Goal: Information Seeking & Learning: Learn about a topic

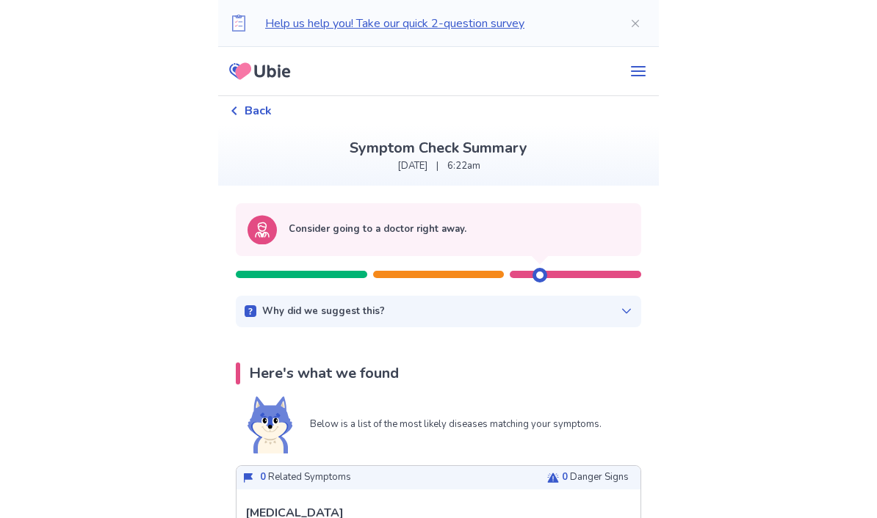
click at [261, 106] on span "Back" at bounding box center [258, 111] width 27 height 18
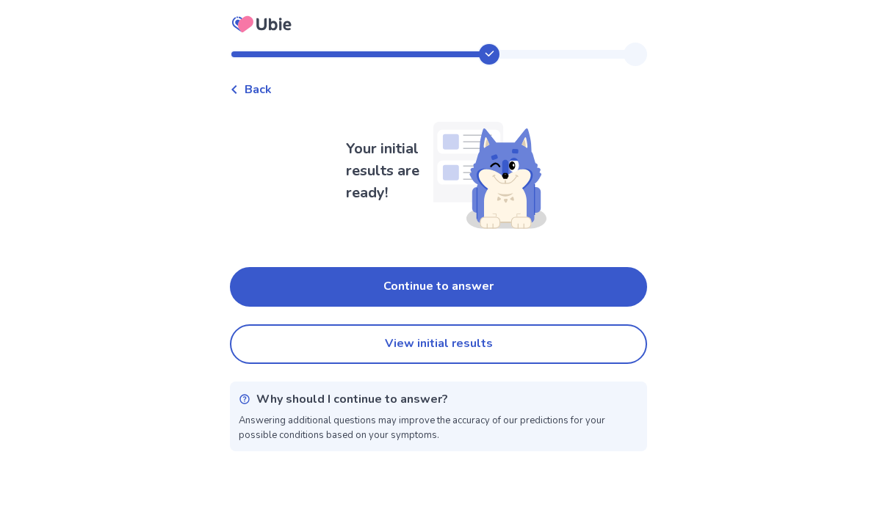
click at [523, 281] on button "Continue to answer" at bounding box center [438, 287] width 417 height 40
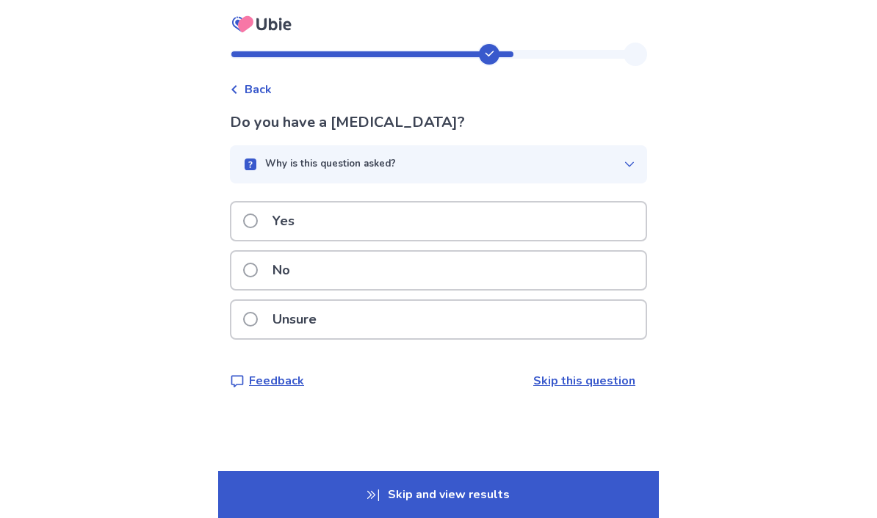
click at [258, 267] on span at bounding box center [250, 270] width 15 height 15
click at [253, 267] on span at bounding box center [250, 270] width 15 height 15
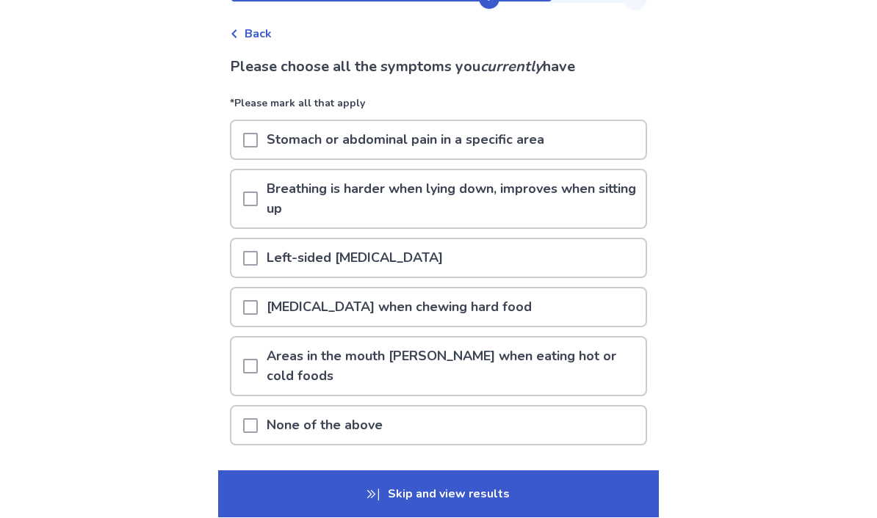
scroll to position [67, 0]
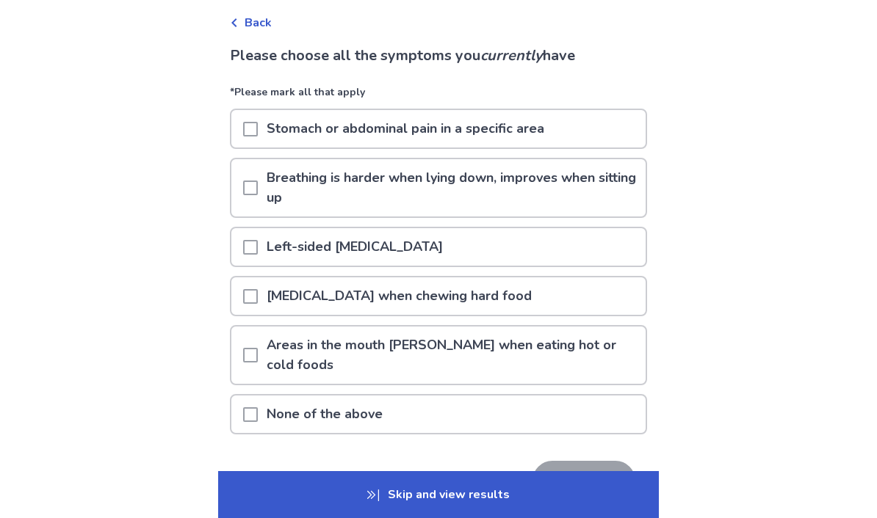
click at [255, 408] on span at bounding box center [250, 415] width 15 height 15
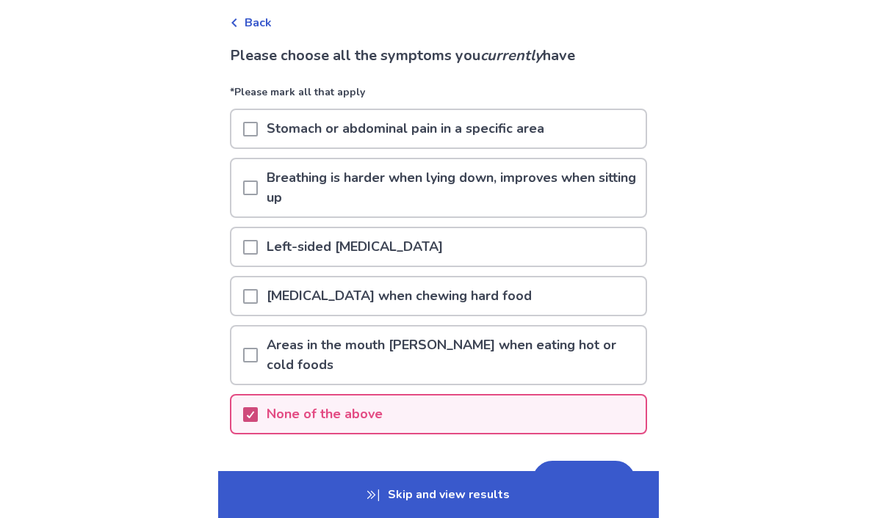
click at [573, 461] on button "Next" at bounding box center [583, 481] width 103 height 40
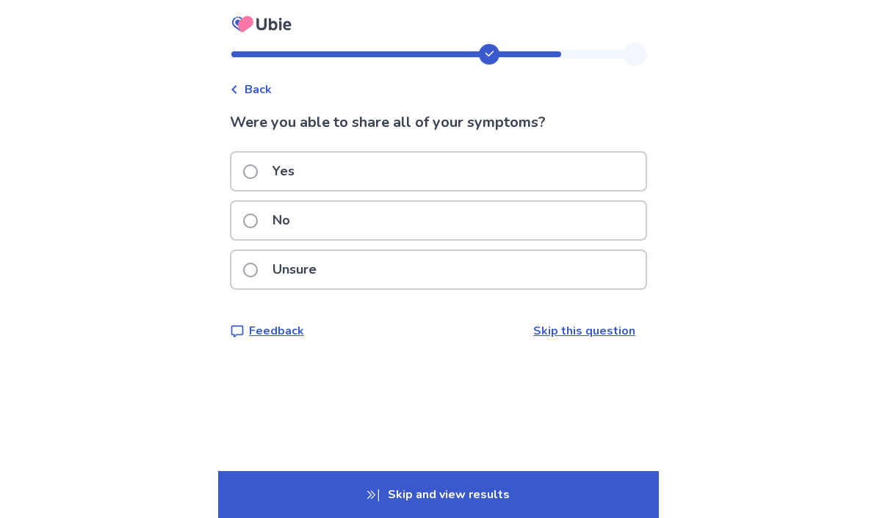
click at [257, 217] on span at bounding box center [250, 221] width 15 height 15
